Goal: Task Accomplishment & Management: Use online tool/utility

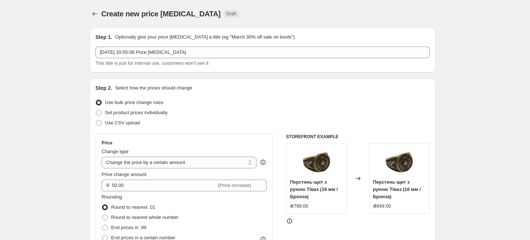
select select "by"
select select "remove"
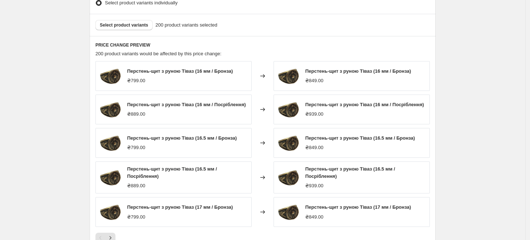
scroll to position [512, 0]
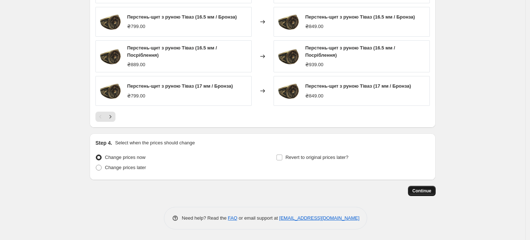
click at [423, 189] on span "Continue" at bounding box center [421, 191] width 19 height 6
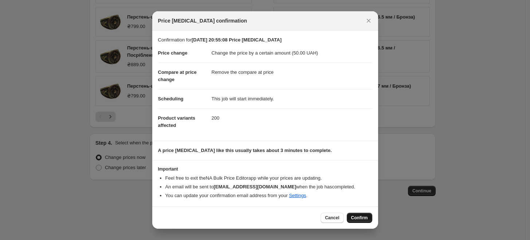
click at [360, 219] on span "Confirm" at bounding box center [359, 218] width 17 height 6
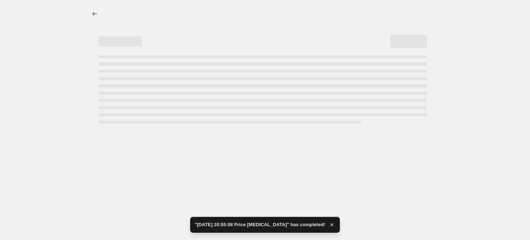
select select "by"
select select "remove"
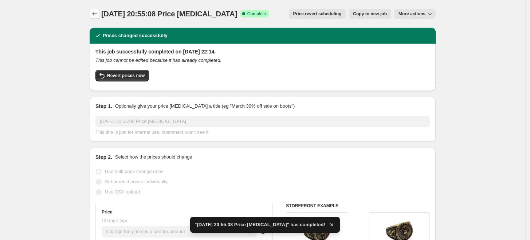
click at [93, 17] on button "Price change jobs" at bounding box center [95, 14] width 10 height 10
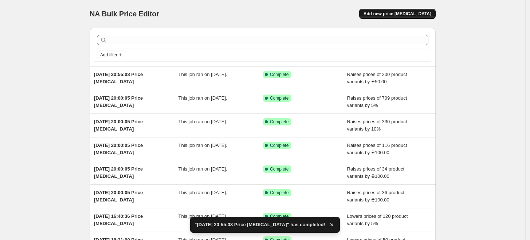
click at [423, 14] on span "Add new price [MEDICAL_DATA]" at bounding box center [398, 14] width 68 height 6
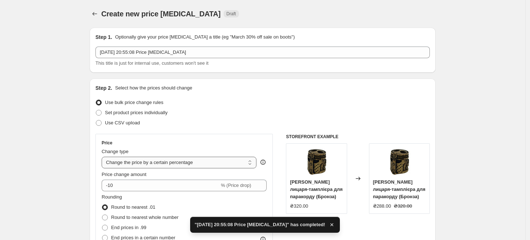
click at [184, 161] on select "Change the price to a certain amount Change the price by a certain amount Chang…" at bounding box center [179, 163] width 155 height 12
select select "by"
click at [103, 157] on select "Change the price to a certain amount Change the price by a certain amount Chang…" at bounding box center [179, 163] width 155 height 12
type input "-10.00"
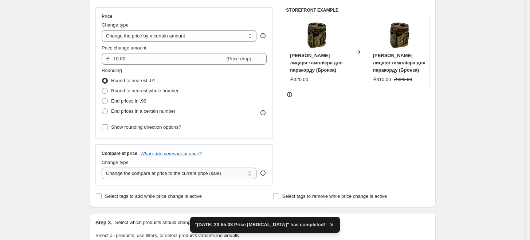
scroll to position [162, 0]
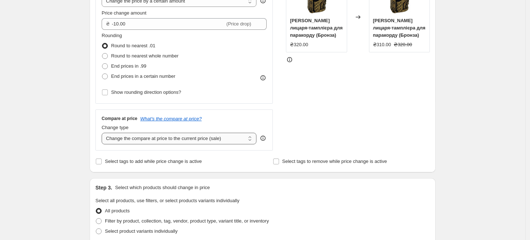
click at [171, 139] on select "Change the compare at price to the current price (sale) Change the compare at p…" at bounding box center [179, 139] width 155 height 12
select select "remove"
click at [103, 133] on select "Change the compare at price to the current price (sale) Change the compare at p…" at bounding box center [179, 139] width 155 height 12
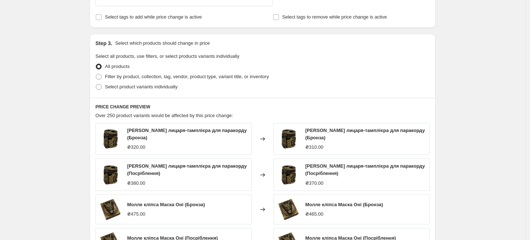
scroll to position [364, 0]
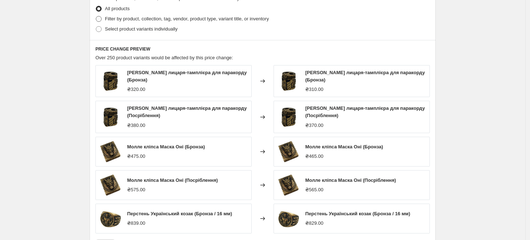
click at [143, 18] on span "Filter by product, collection, tag, vendor, product type, variant title, or inv…" at bounding box center [187, 18] width 164 height 5
click at [96, 16] on input "Filter by product, collection, tag, vendor, product type, variant title, or inv…" at bounding box center [96, 16] width 0 height 0
radio input "true"
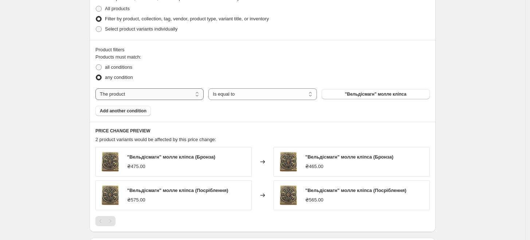
click at [140, 94] on select "The product The product's collection The product's tag The product's vendor The…" at bounding box center [149, 95] width 108 height 12
select select "collection"
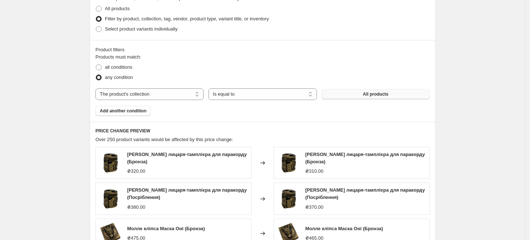
click at [350, 93] on button "All products" at bounding box center [376, 94] width 108 height 10
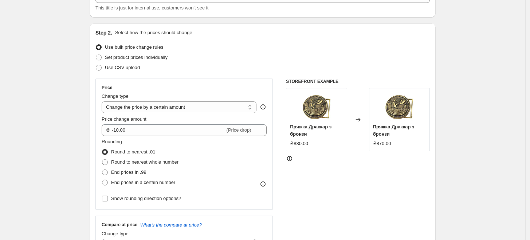
scroll to position [0, 0]
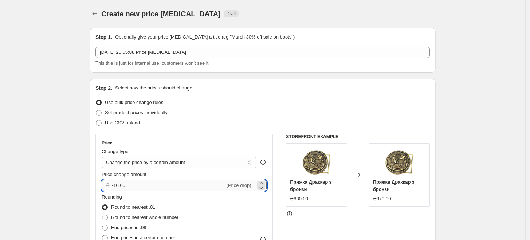
click at [153, 184] on input "-10.00" at bounding box center [168, 186] width 113 height 12
type input "150.00"
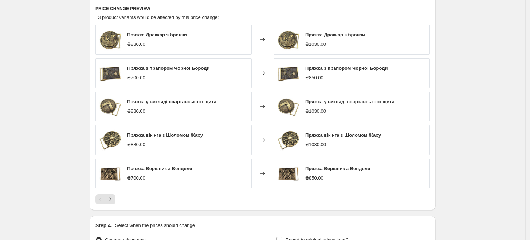
scroll to position [569, 0]
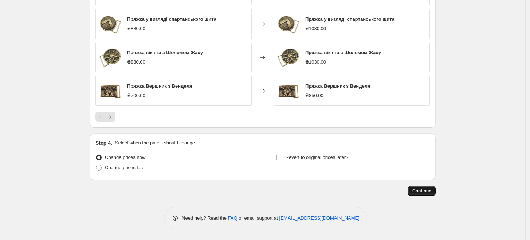
click at [434, 193] on button "Continue" at bounding box center [422, 191] width 28 height 10
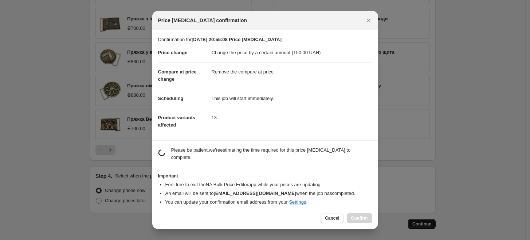
scroll to position [0, 0]
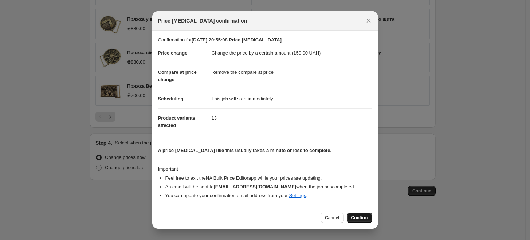
click at [363, 217] on span "Confirm" at bounding box center [359, 218] width 17 height 6
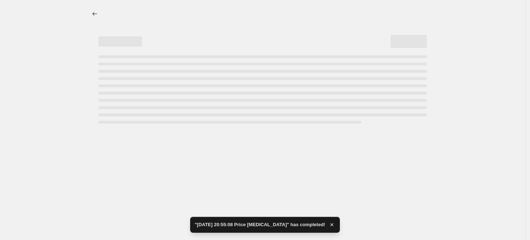
select select "by"
select select "remove"
select select "collection"
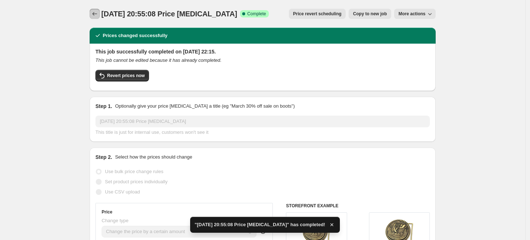
click at [96, 15] on icon "Price change jobs" at bounding box center [94, 13] width 7 height 7
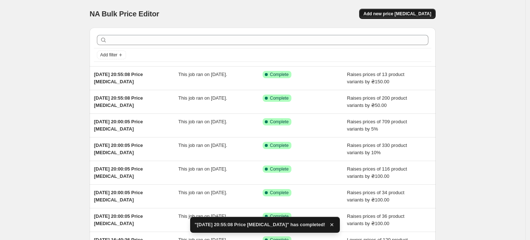
click at [406, 13] on span "Add new price [MEDICAL_DATA]" at bounding box center [398, 14] width 68 height 6
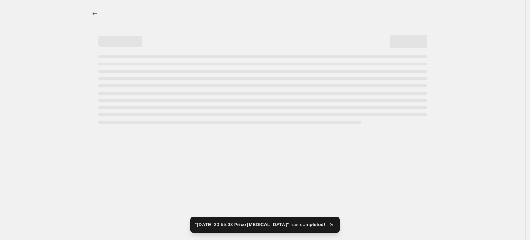
select select "percentage"
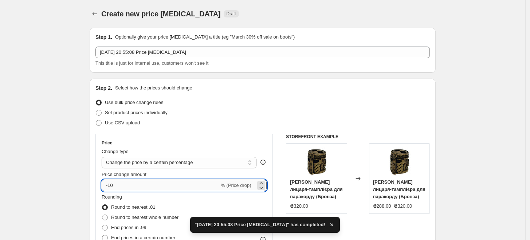
click at [155, 185] on input "-10" at bounding box center [161, 186] width 118 height 12
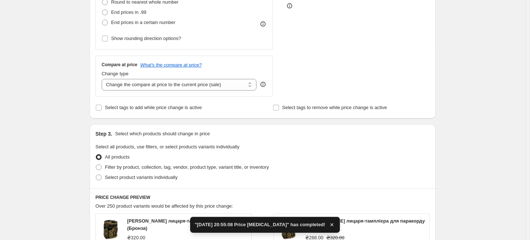
scroll to position [283, 0]
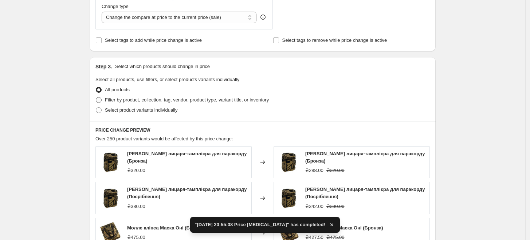
type input "-12"
click at [164, 101] on span "Filter by product, collection, tag, vendor, product type, variant title, or inv…" at bounding box center [187, 99] width 164 height 5
click at [96, 98] on input "Filter by product, collection, tag, vendor, product type, variant title, or inv…" at bounding box center [96, 97] width 0 height 0
radio input "true"
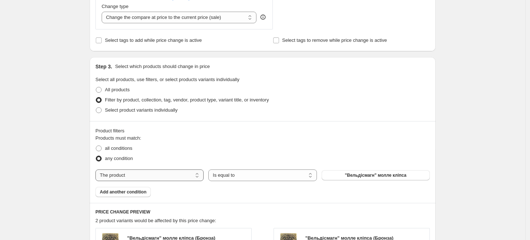
drag, startPoint x: 133, startPoint y: 174, endPoint x: 137, endPoint y: 172, distance: 3.8
click at [133, 174] on select "The product The product's collection The product's tag The product's vendor The…" at bounding box center [149, 176] width 108 height 12
select select "collection"
click at [362, 173] on button "Пряжки" at bounding box center [376, 175] width 108 height 10
click at [145, 12] on select "Change the compare at price to the current price (sale) Change the compare at p…" at bounding box center [179, 18] width 155 height 12
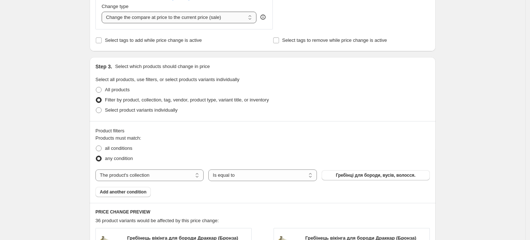
select select "remove"
click at [103, 12] on select "Change the compare at price to the current price (sale) Change the compare at p…" at bounding box center [179, 18] width 155 height 12
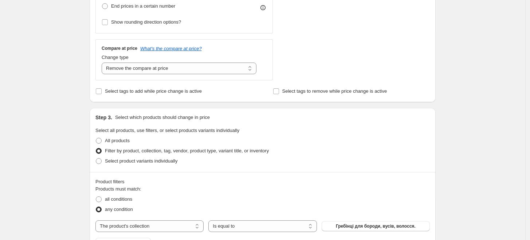
scroll to position [121, 0]
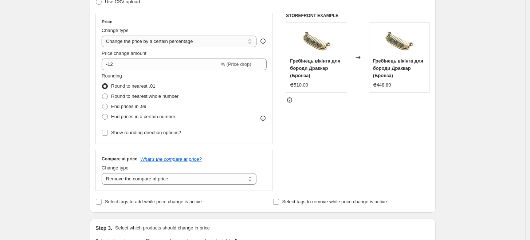
click at [176, 43] on select "Change the price to a certain amount Change the price by a certain amount Chang…" at bounding box center [179, 42] width 155 height 12
select select "by"
click at [103, 36] on select "Change the price to a certain amount Change the price by a certain amount Chang…" at bounding box center [179, 42] width 155 height 12
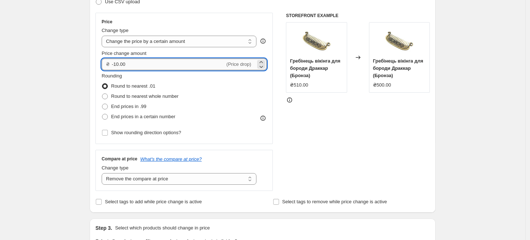
click at [177, 64] on input "-10.00" at bounding box center [168, 65] width 113 height 12
type input "-1"
type input "2"
type input "100.00"
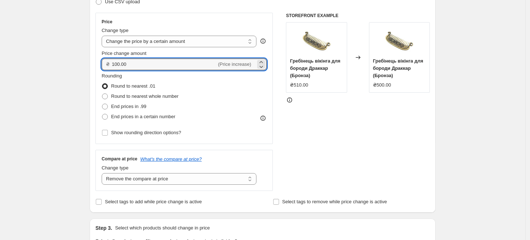
click at [360, 180] on div "STOREFRONT EXAMPLE Гребінець вікінга для бороди Драккар (Бронза) ₴510.00 Change…" at bounding box center [358, 102] width 144 height 178
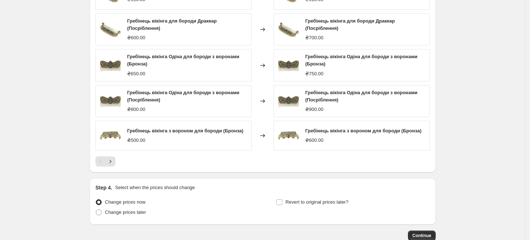
scroll to position [576, 0]
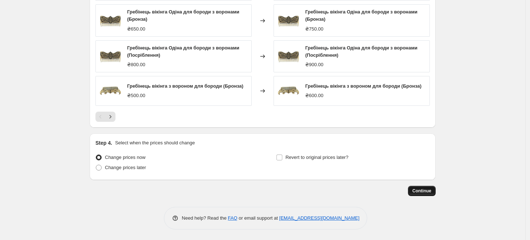
click at [431, 192] on span "Continue" at bounding box center [421, 191] width 19 height 6
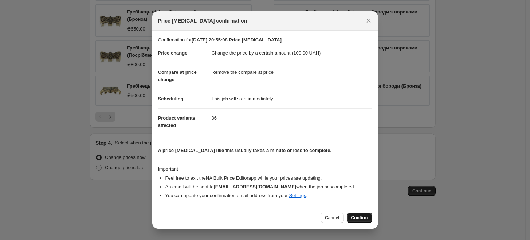
click at [362, 216] on span "Confirm" at bounding box center [359, 218] width 17 height 6
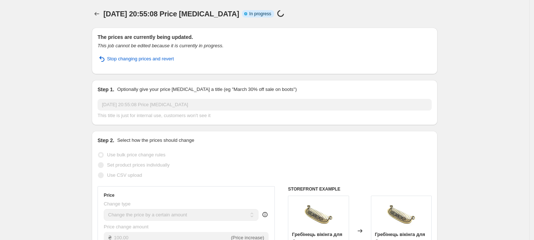
select select "by"
select select "remove"
select select "collection"
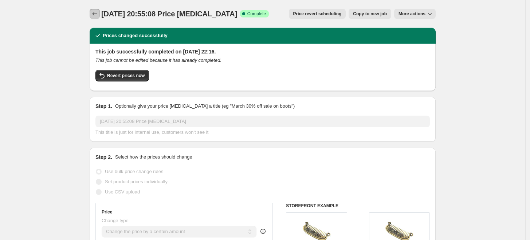
click at [97, 14] on icon "Price change jobs" at bounding box center [94, 13] width 7 height 7
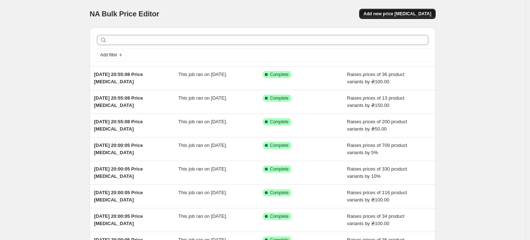
click at [423, 15] on span "Add new price [MEDICAL_DATA]" at bounding box center [398, 14] width 68 height 6
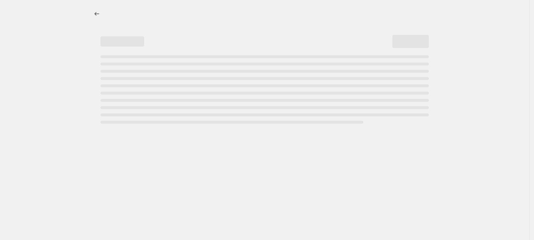
select select "percentage"
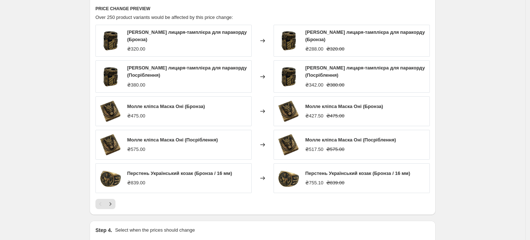
scroll to position [323, 0]
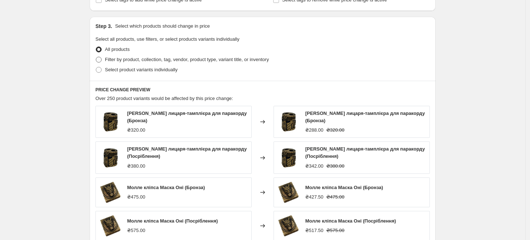
click at [134, 61] on span "Filter by product, collection, tag, vendor, product type, variant title, or inv…" at bounding box center [187, 59] width 164 height 5
click at [96, 57] on input "Filter by product, collection, tag, vendor, product type, variant title, or inv…" at bounding box center [96, 57] width 0 height 0
radio input "true"
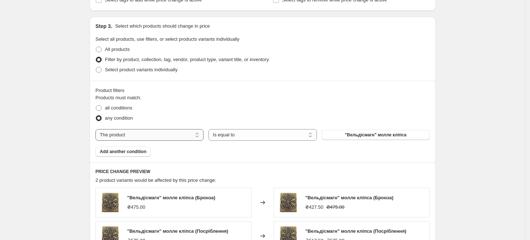
click at [137, 139] on select "The product The product's collection The product's tag The product's vendor The…" at bounding box center [149, 135] width 108 height 12
select select "collection"
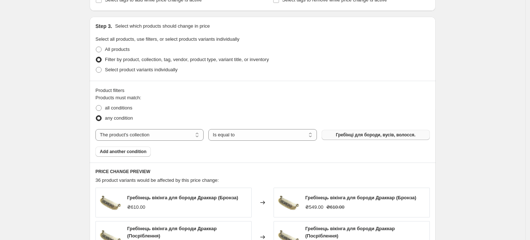
click at [339, 133] on button "Гребінці для бороди, вусів, волосся." at bounding box center [376, 135] width 108 height 10
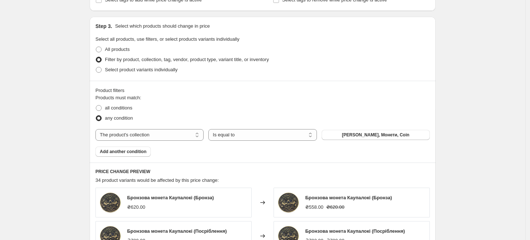
click at [447, 112] on div "Create new price [MEDICAL_DATA]. This page is ready Create new price [MEDICAL_D…" at bounding box center [262, 84] width 525 height 815
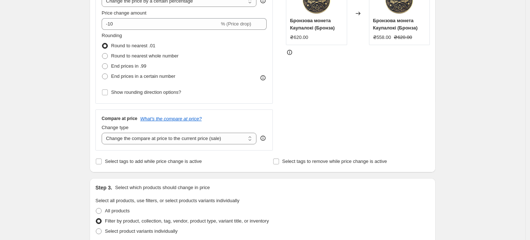
scroll to position [0, 0]
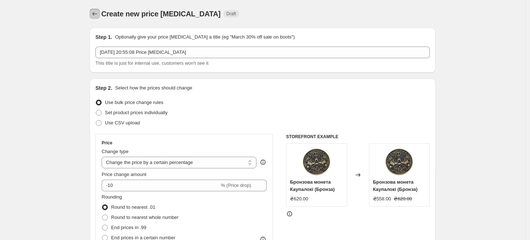
click at [95, 13] on icon "Price change jobs" at bounding box center [95, 14] width 5 height 4
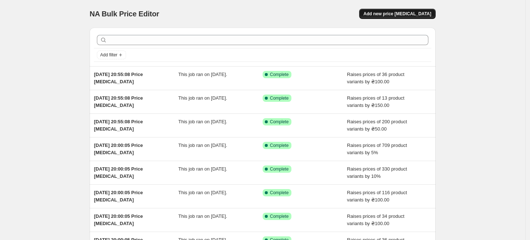
click at [425, 15] on span "Add new price [MEDICAL_DATA]" at bounding box center [398, 14] width 68 height 6
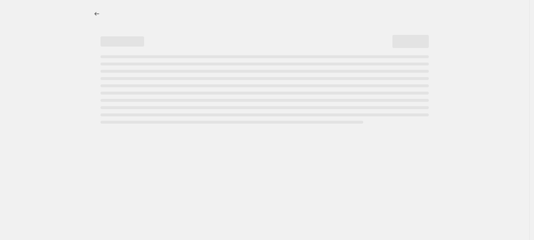
select select "percentage"
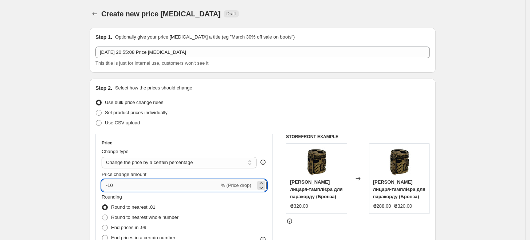
click at [192, 185] on input "-10" at bounding box center [161, 186] width 118 height 12
type input "-1"
type input "-7"
type input "-6"
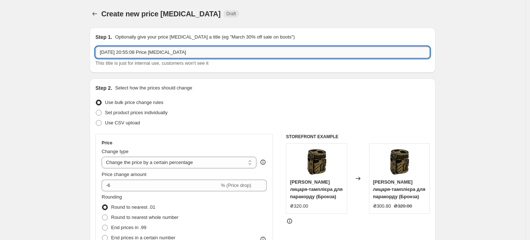
click at [214, 49] on input "[DATE] 20:55:08 Price [MEDICAL_DATA]" at bounding box center [262, 53] width 334 height 12
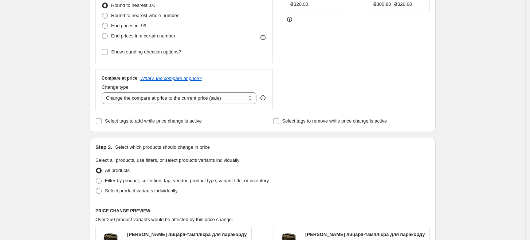
scroll to position [40, 0]
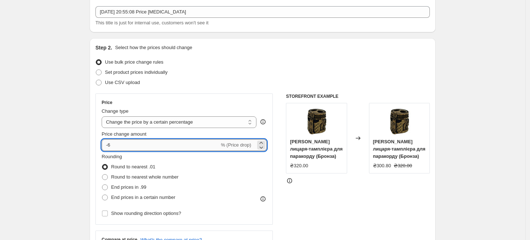
click at [143, 142] on input "-6" at bounding box center [161, 146] width 118 height 12
type input "-5"
click at [225, 87] on div "Use CSV upload" at bounding box center [262, 83] width 334 height 10
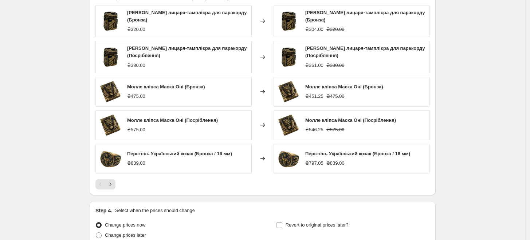
scroll to position [492, 0]
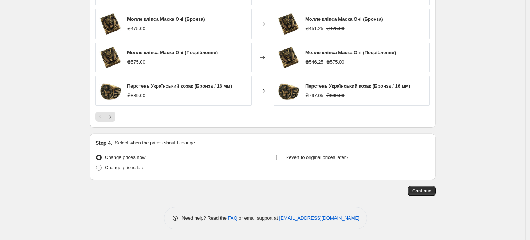
drag, startPoint x: 136, startPoint y: 168, endPoint x: 152, endPoint y: 168, distance: 15.7
click at [136, 168] on span "Change prices later" at bounding box center [125, 167] width 41 height 5
click at [96, 165] on input "Change prices later" at bounding box center [96, 165] width 0 height 0
radio input "true"
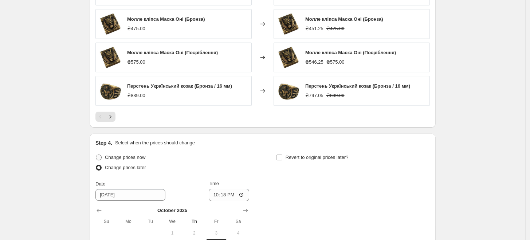
drag, startPoint x: 133, startPoint y: 158, endPoint x: 200, endPoint y: 157, distance: 67.4
click at [133, 157] on span "Change prices now" at bounding box center [125, 157] width 40 height 5
click at [96, 155] on input "Change prices now" at bounding box center [96, 155] width 0 height 0
radio input "true"
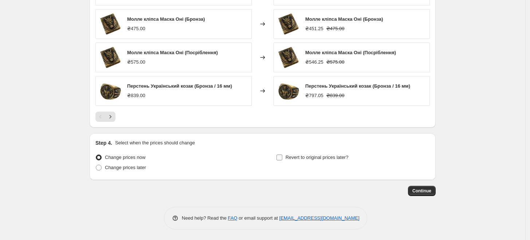
click at [287, 161] on span "Revert to original prices later?" at bounding box center [317, 157] width 63 height 7
click at [282, 161] on input "Revert to original prices later?" at bounding box center [279, 158] width 6 height 6
checkbox input "true"
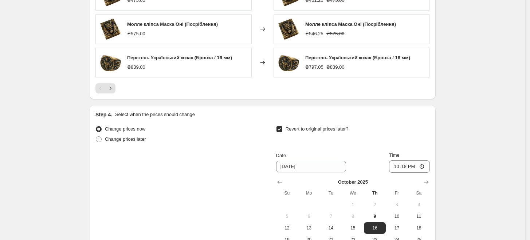
scroll to position [533, 0]
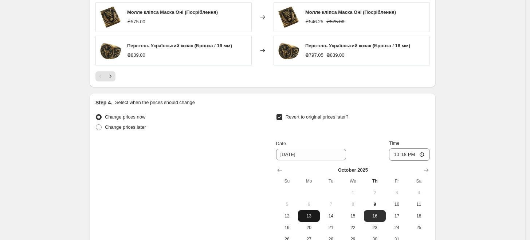
click at [313, 212] on button "13" at bounding box center [309, 217] width 22 height 12
type input "[DATE]"
click at [414, 154] on input "22:18" at bounding box center [409, 155] width 41 height 12
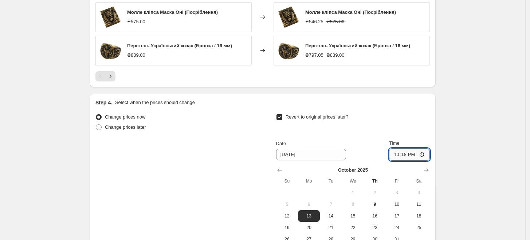
click at [414, 154] on input "22:18" at bounding box center [409, 155] width 41 height 12
click at [408, 157] on input "22:18" at bounding box center [409, 155] width 41 height 12
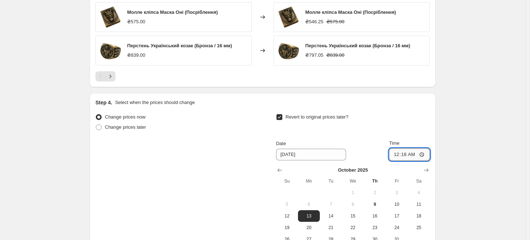
type input "00:00"
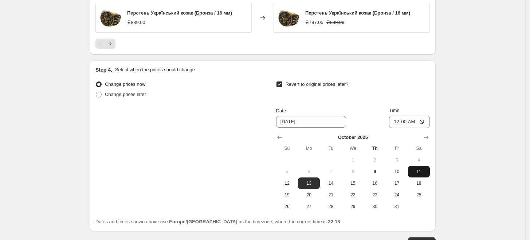
scroll to position [617, 0]
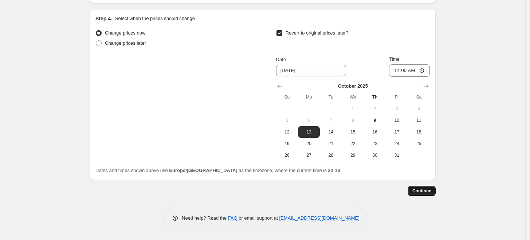
click at [431, 190] on span "Continue" at bounding box center [421, 191] width 19 height 6
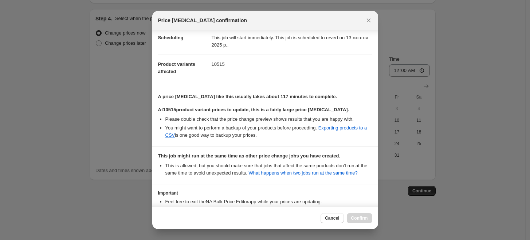
scroll to position [113, 0]
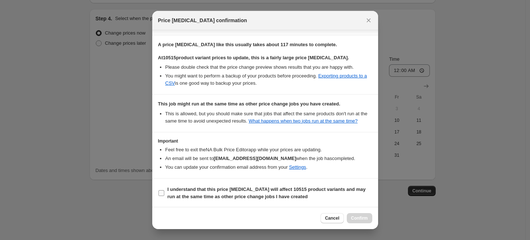
click at [191, 194] on b "I understand that this price [MEDICAL_DATA] will affect 10515 product variants …" at bounding box center [267, 193] width 198 height 13
click at [164, 194] on input "I understand that this price [MEDICAL_DATA] will affect 10515 product variants …" at bounding box center [161, 194] width 6 height 6
checkbox input "true"
click at [364, 220] on span "Confirm" at bounding box center [359, 219] width 17 height 6
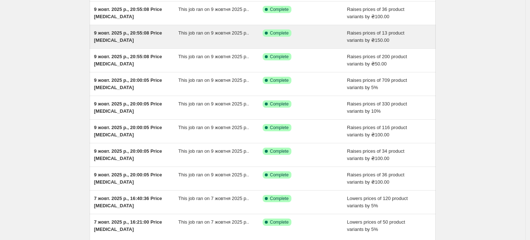
scroll to position [134, 0]
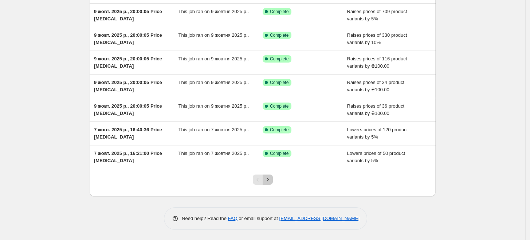
click at [269, 179] on icon "Next" at bounding box center [267, 179] width 7 height 7
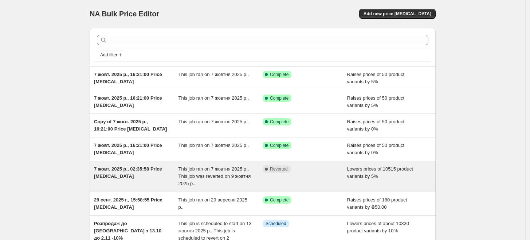
scroll to position [81, 0]
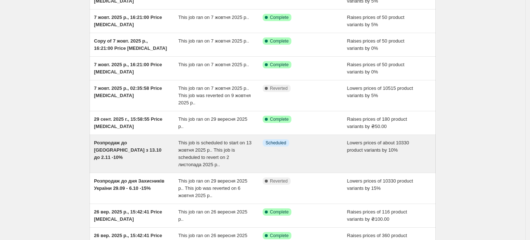
click at [307, 162] on div "Info Scheduled" at bounding box center [305, 154] width 85 height 29
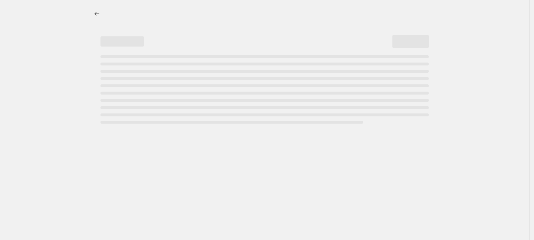
select select "percentage"
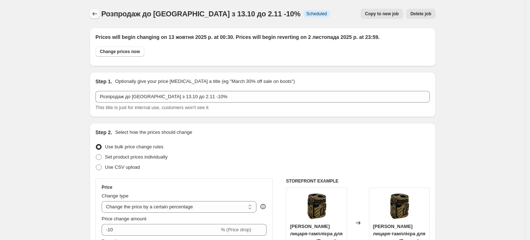
click at [95, 13] on icon "Price change jobs" at bounding box center [94, 13] width 7 height 7
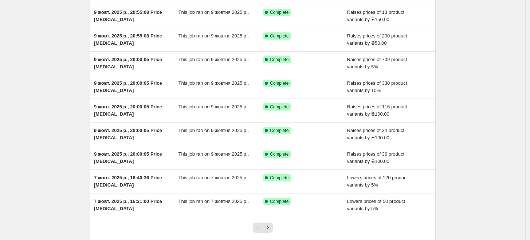
scroll to position [134, 0]
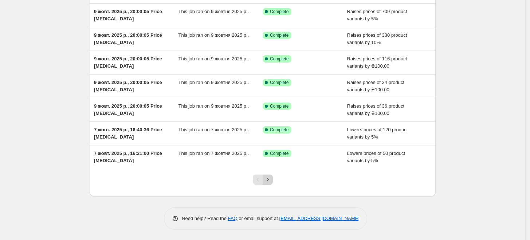
click at [275, 178] on div at bounding box center [263, 183] width 30 height 28
click at [271, 181] on icon "Next" at bounding box center [267, 179] width 7 height 7
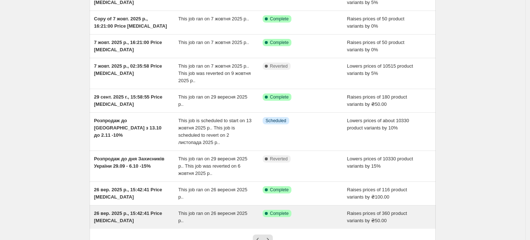
scroll to position [163, 0]
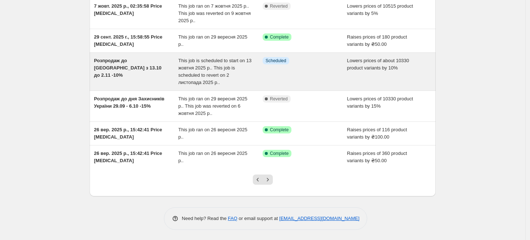
click at [295, 79] on div "Info Scheduled" at bounding box center [305, 71] width 85 height 29
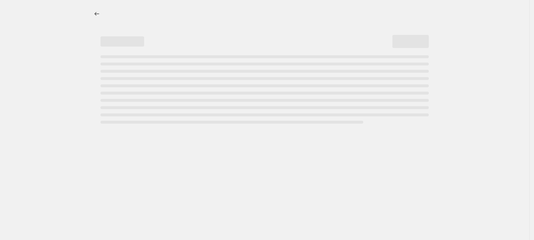
select select "percentage"
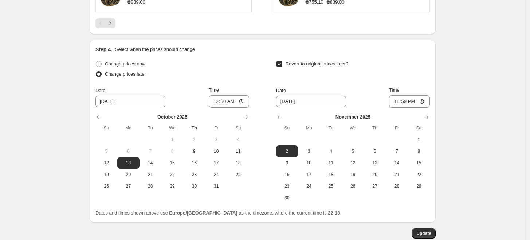
scroll to position [673, 0]
